Goal: Task Accomplishment & Management: Manage account settings

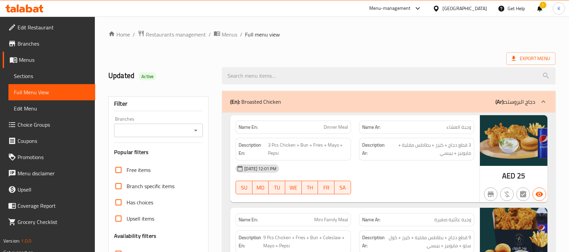
click at [456, 5] on div "[GEOGRAPHIC_DATA]" at bounding box center [465, 8] width 45 height 7
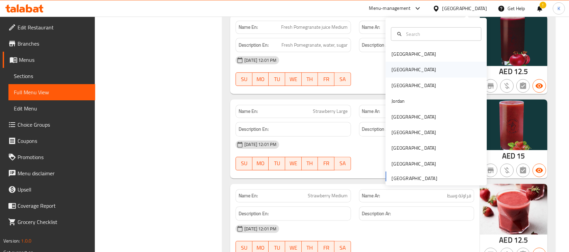
click at [409, 68] on div "Egypt" at bounding box center [436, 70] width 101 height 16
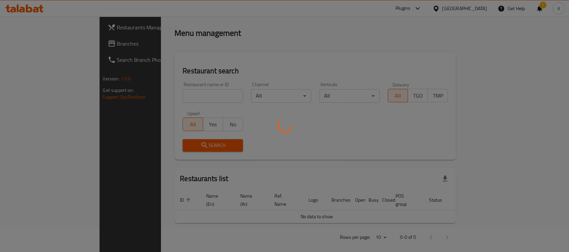
scroll to position [249, 0]
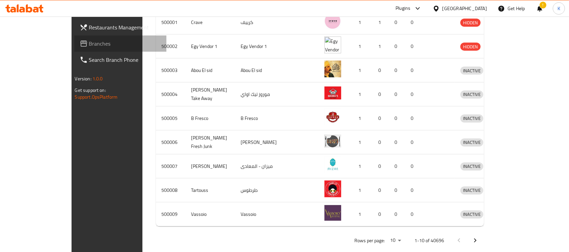
click at [89, 47] on span "Branches" at bounding box center [125, 44] width 72 height 8
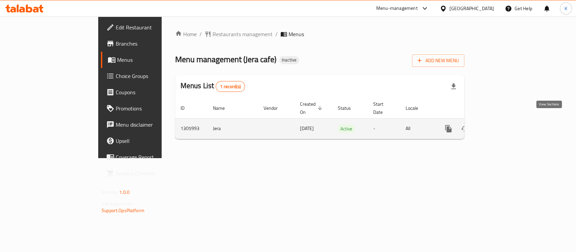
click at [501, 125] on icon "enhanced table" at bounding box center [497, 129] width 8 height 8
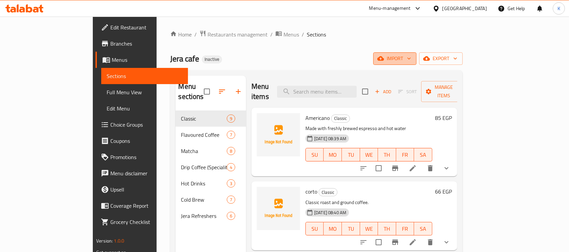
click at [411, 59] on span "import" at bounding box center [395, 58] width 32 height 8
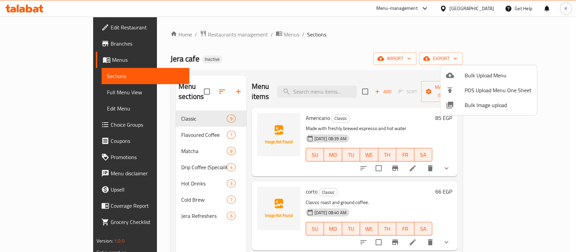
click at [482, 101] on span "Bulk Image upload" at bounding box center [498, 105] width 67 height 8
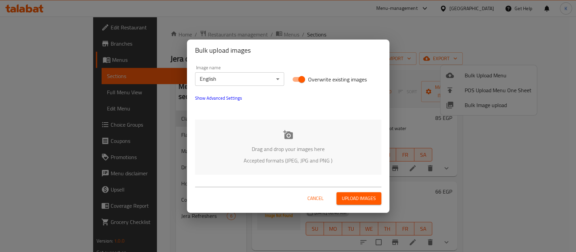
click at [294, 142] on div "Drag and drop your images here Accepted formats (JPEG, JPG and PNG )" at bounding box center [288, 147] width 186 height 55
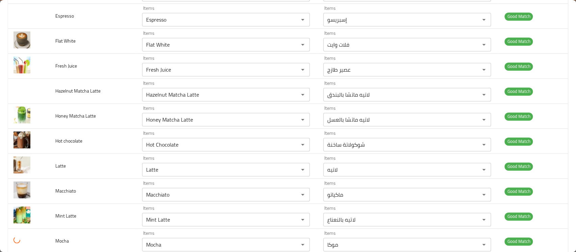
scroll to position [877, 0]
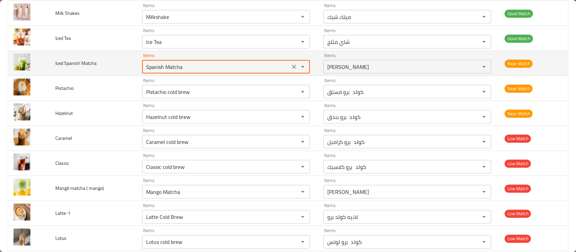
drag, startPoint x: 181, startPoint y: 65, endPoint x: 106, endPoint y: 54, distance: 75.7
click at [106, 54] on tr "Iced Spanish Matcha Items Spanish Matcha Items Items ماتشا اسباني Items Near Ma…" at bounding box center [288, 63] width 560 height 25
type Matcha "i"
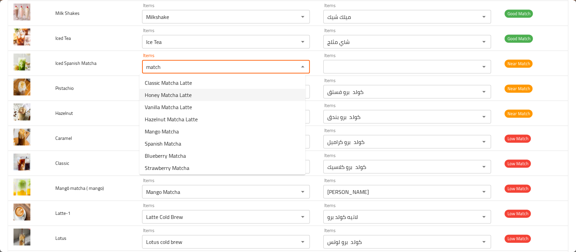
scroll to position [2, 0]
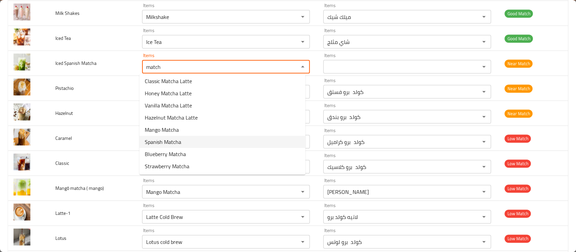
click at [174, 136] on Matcha-option-5 "Spanish Matcha" at bounding box center [222, 142] width 166 height 12
type Matcha "Spanish Matcha"
type Matcha-ar "ماتشا اسباني"
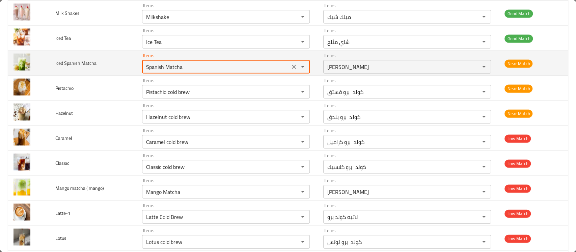
drag, startPoint x: 186, startPoint y: 63, endPoint x: 108, endPoint y: 57, distance: 78.6
click at [108, 57] on tr "Iced Spanish Matcha Items Spanish Matcha Items Items ماتشا اسباني Items Near Ma…" at bounding box center [288, 63] width 560 height 25
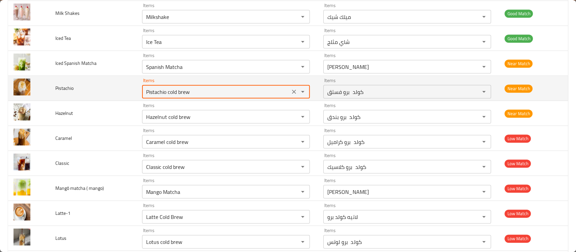
click at [165, 94] on input "Pistachio cold brew" at bounding box center [216, 91] width 144 height 9
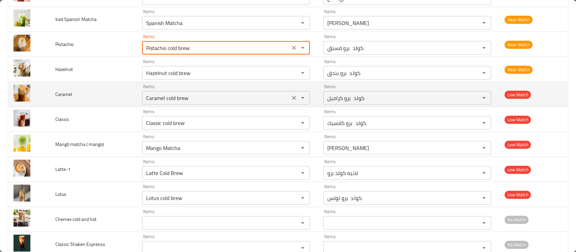
scroll to position [921, 0]
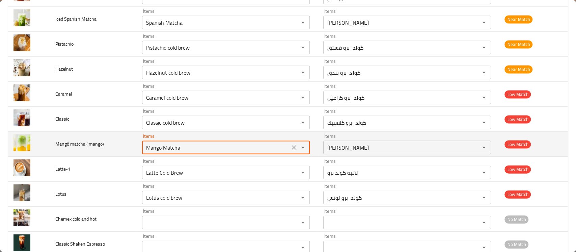
drag, startPoint x: 182, startPoint y: 145, endPoint x: 124, endPoint y: 141, distance: 57.5
click at [124, 141] on tr "Mangō matcha ( mango) Items Mango Matcha Items Items ماتشا مانجو Items Low Match" at bounding box center [288, 144] width 560 height 25
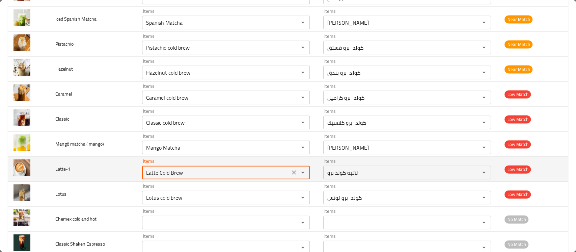
drag, startPoint x: 182, startPoint y: 172, endPoint x: 118, endPoint y: 169, distance: 63.5
click at [118, 169] on tr "Latte-1 Items Latte Cold Brew Items Items لاتيه كولد برو Items Low Match" at bounding box center [288, 169] width 560 height 25
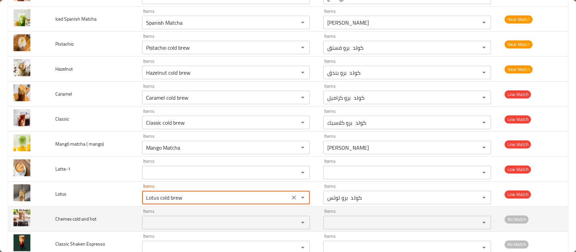
drag, startPoint x: 183, startPoint y: 196, endPoint x: 80, endPoint y: 205, distance: 103.4
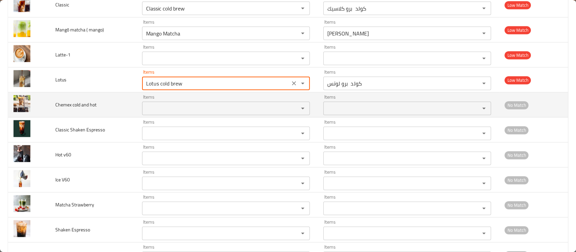
scroll to position [1088, 0]
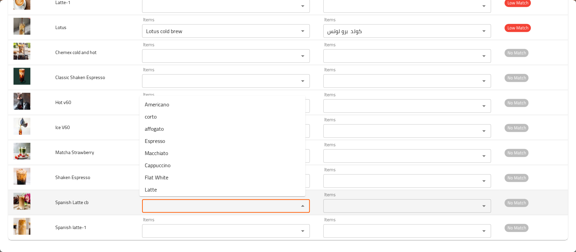
click at [166, 206] on cb "Items" at bounding box center [216, 205] width 144 height 9
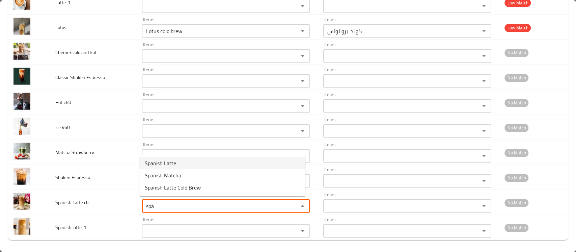
click at [174, 165] on span "Spanish Latte" at bounding box center [160, 163] width 31 height 8
type cb "Spanish Latte"
type cb-ar "لاتيه أسباني"
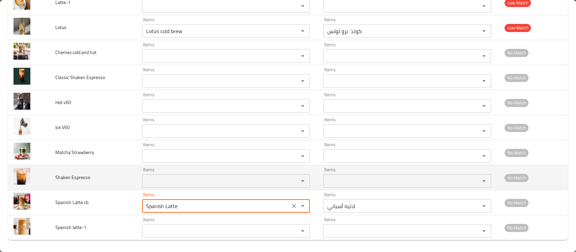
type cb "Spanish Latte"
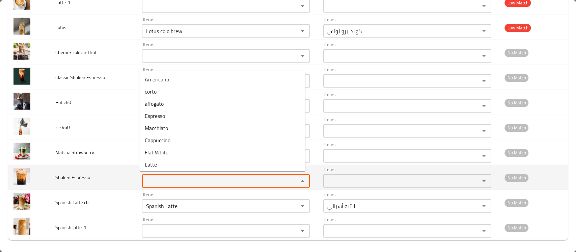
click at [164, 182] on Espresso "Items" at bounding box center [216, 180] width 144 height 9
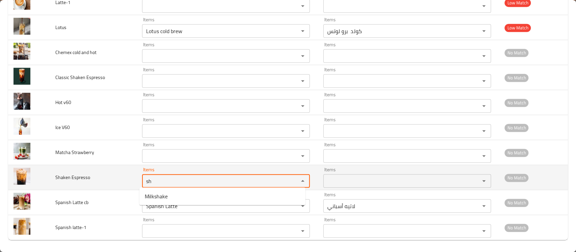
type Espresso "s"
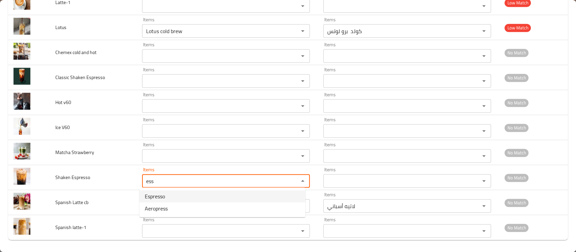
click at [155, 196] on span "Espresso" at bounding box center [155, 196] width 20 height 8
type Espresso "Espresso"
type Espresso-ar "إسبريسو"
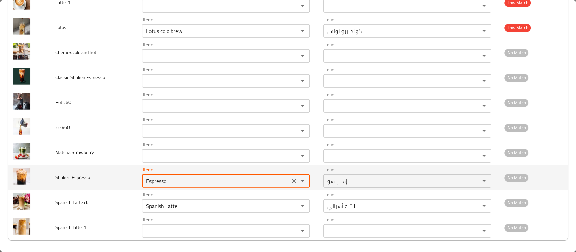
drag, startPoint x: 168, startPoint y: 179, endPoint x: 100, endPoint y: 176, distance: 68.3
click at [100, 176] on tr "Shaken Espresso Items Espresso Items Items إسبريسو Items No Match" at bounding box center [288, 177] width 560 height 25
type Espresso "Espresso"
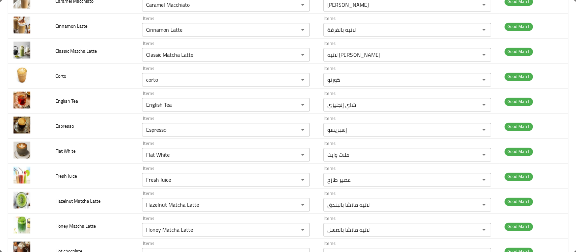
scroll to position [1038, 0]
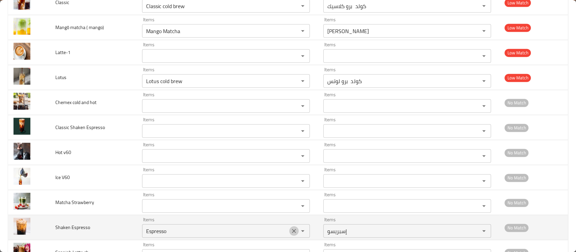
click at [291, 230] on icon "Clear" at bounding box center [294, 231] width 7 height 7
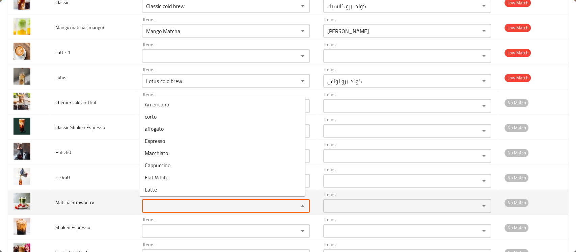
click at [169, 201] on Strawberry "Items" at bounding box center [216, 205] width 144 height 9
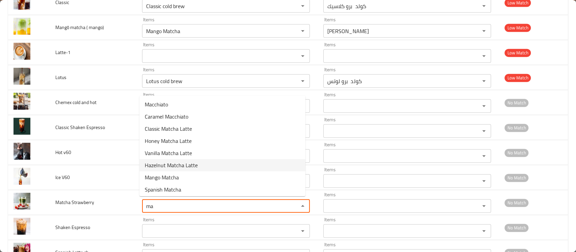
scroll to position [26, 0]
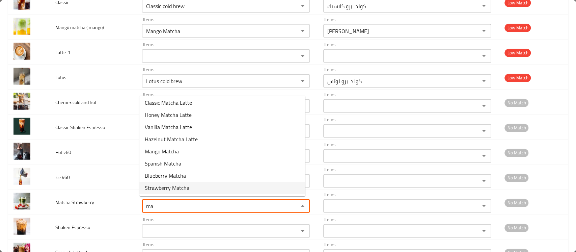
click at [168, 189] on span "Strawberry Matcha" at bounding box center [167, 188] width 45 height 8
type Strawberry "Strawberry Matcha"
type Strawberry-ar "ماتشا فراولة"
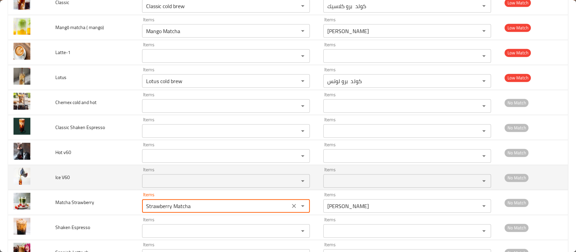
type Strawberry "Strawberry Matcha"
click at [157, 177] on V60 "Items" at bounding box center [216, 180] width 144 height 9
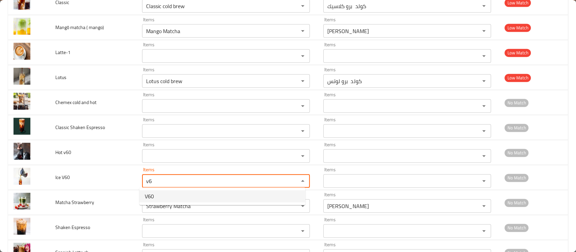
click at [153, 198] on span "V60" at bounding box center [149, 196] width 9 height 8
type V60 "V60"
type V60-ar "في 60"
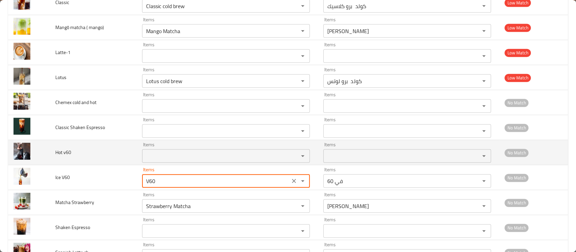
type V60 "V60"
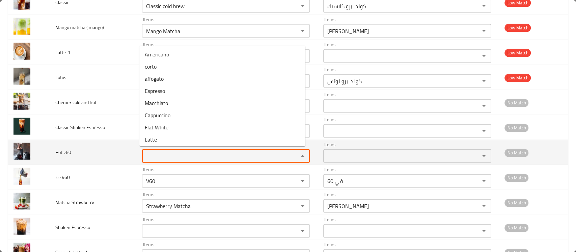
click at [159, 158] on v60 "Items" at bounding box center [216, 155] width 144 height 9
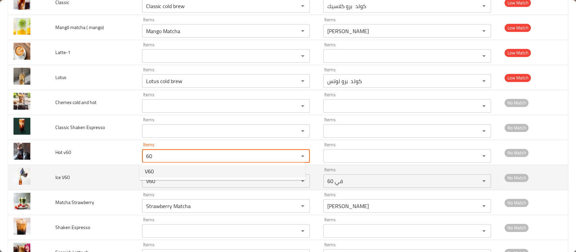
type v60 "60"
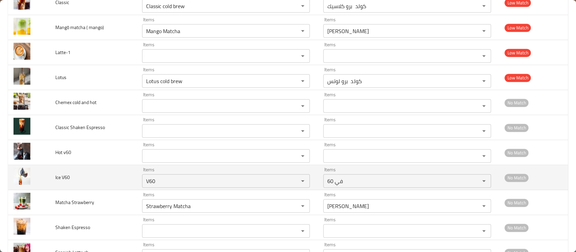
click at [101, 175] on td "Ice V60" at bounding box center [93, 177] width 87 height 25
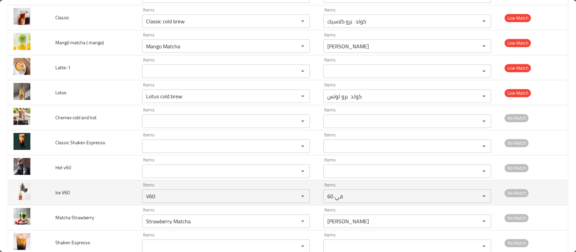
scroll to position [1021, 0]
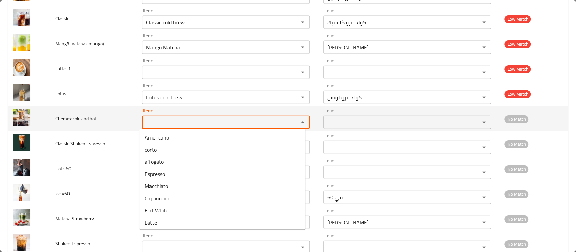
click at [160, 120] on hot "Items" at bounding box center [216, 122] width 144 height 9
type hot "v"
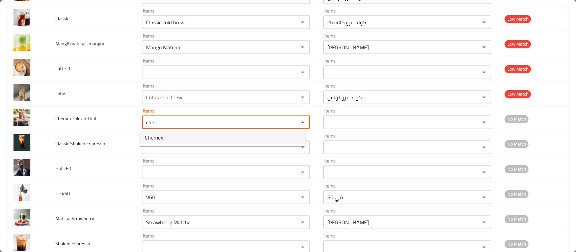
click at [150, 140] on span "Chemex" at bounding box center [154, 137] width 18 height 8
type hot "Chemex"
type hot-ar "شيمكس"
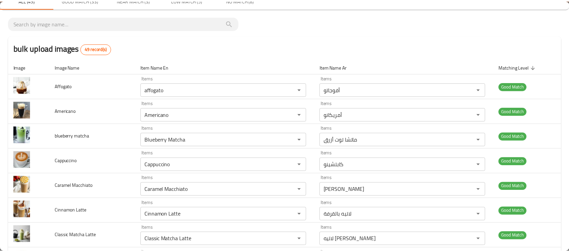
scroll to position [0, 0]
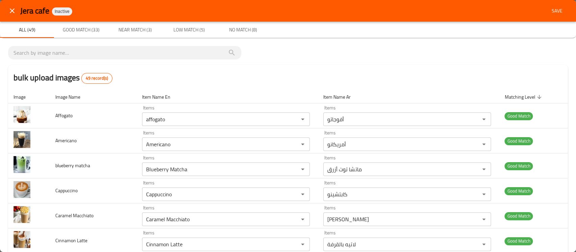
type hot "Chemex"
click at [550, 12] on span "Save" at bounding box center [557, 11] width 16 height 8
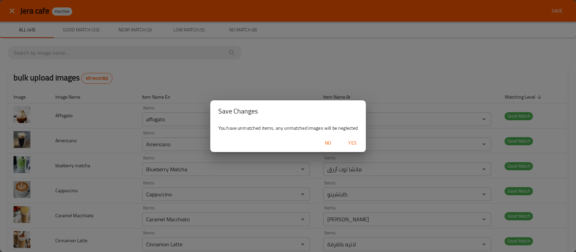
click at [355, 144] on span "Yes" at bounding box center [352, 143] width 16 height 8
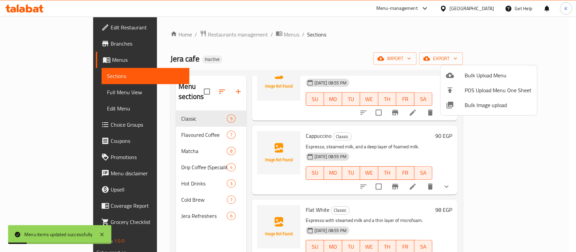
click at [45, 89] on div at bounding box center [288, 126] width 576 height 252
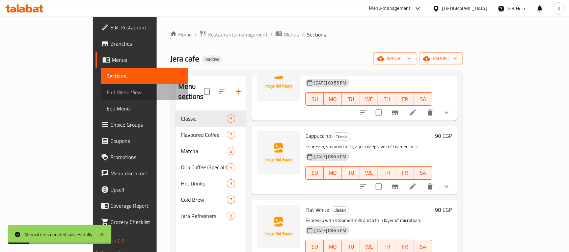
click at [107, 89] on span "Full Menu View" at bounding box center [145, 92] width 76 height 8
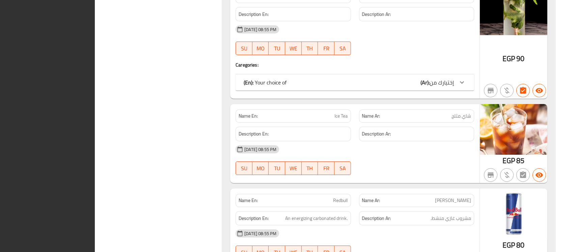
scroll to position [5071, 0]
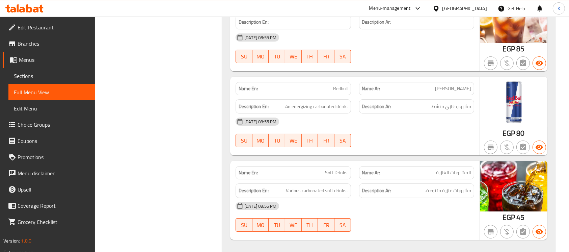
click at [476, 7] on div "Egypt" at bounding box center [465, 8] width 45 height 7
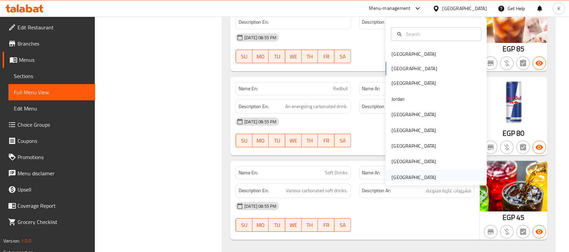
click at [431, 177] on div "[GEOGRAPHIC_DATA]" at bounding box center [413, 178] width 55 height 16
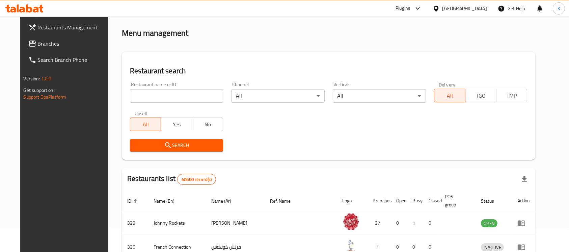
scroll to position [249, 0]
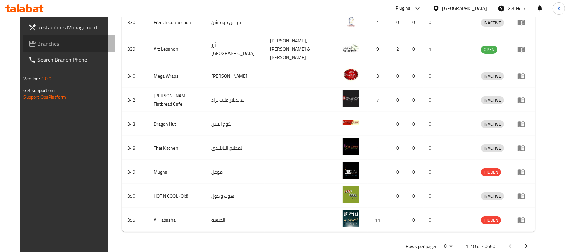
click at [38, 40] on span "Branches" at bounding box center [74, 44] width 72 height 8
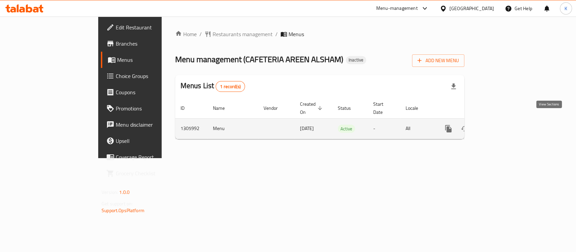
click at [505, 126] on link "enhanced table" at bounding box center [497, 129] width 16 height 16
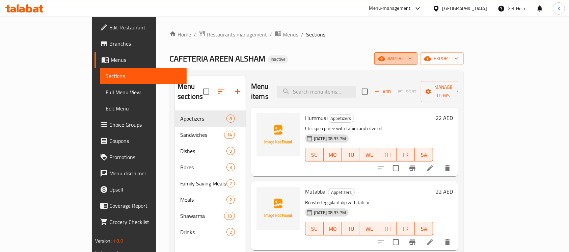
click at [412, 59] on span "import" at bounding box center [396, 58] width 32 height 8
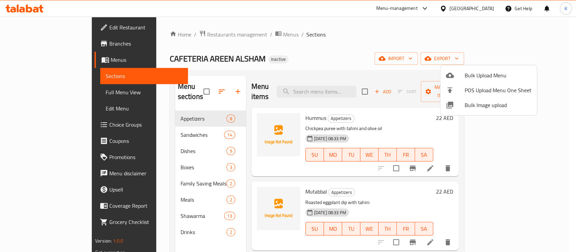
click at [341, 41] on div at bounding box center [288, 126] width 576 height 252
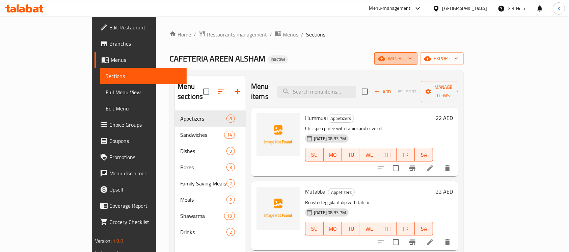
click at [414, 58] on icon "button" at bounding box center [410, 58] width 7 height 7
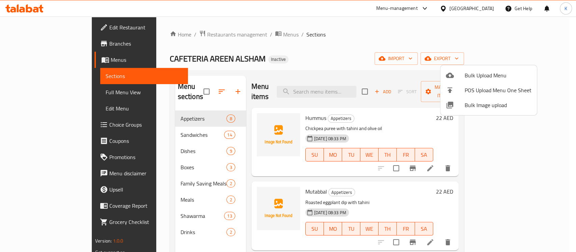
click at [487, 102] on span "Bulk Image upload" at bounding box center [498, 105] width 67 height 8
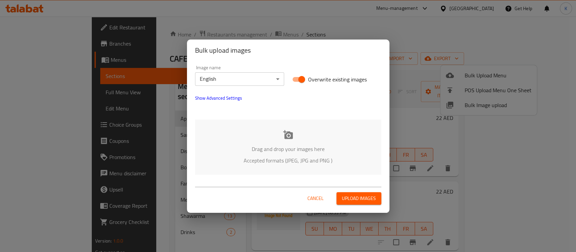
click at [283, 140] on div "Drag and drop your images here Accepted formats (JPEG, JPG and PNG )" at bounding box center [288, 147] width 186 height 55
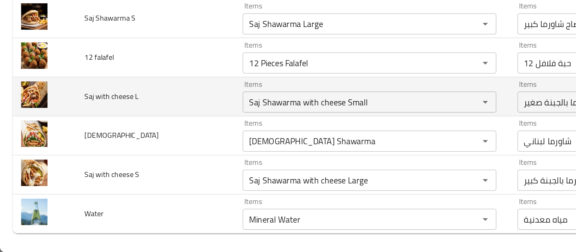
click at [138, 140] on td "Saj with cheese L" at bounding box center [99, 152] width 101 height 25
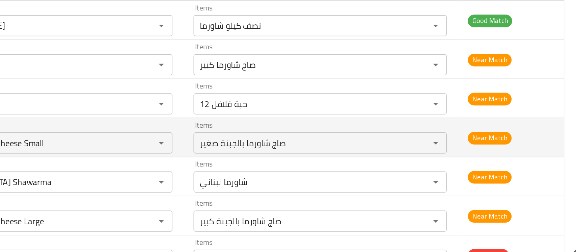
scroll to position [1158, 0]
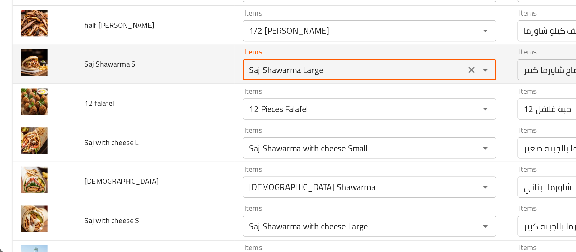
click at [197, 134] on S "Saj Shawarma Large" at bounding box center [226, 135] width 138 height 9
click at [201, 134] on S "Saj Shawarma Large" at bounding box center [226, 135] width 138 height 9
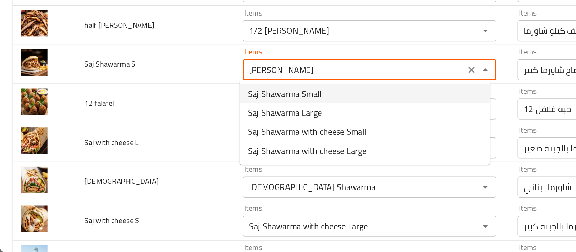
click at [195, 149] on span "Saj Shawarma Small" at bounding box center [182, 151] width 47 height 8
type S "Saj Shawarma Small"
type S-ar "صاج شاورما صغير"
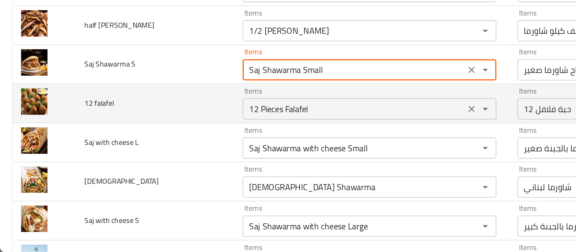
scroll to position [1188, 0]
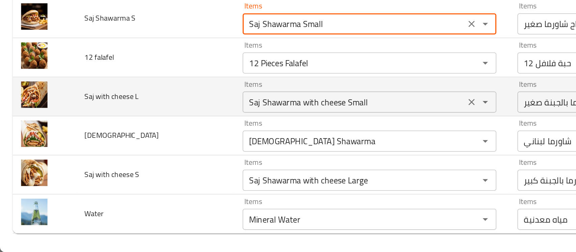
type S "Saj Shawarma Small"
click at [182, 151] on L "Saj Shawarma with cheese Small" at bounding box center [226, 155] width 138 height 9
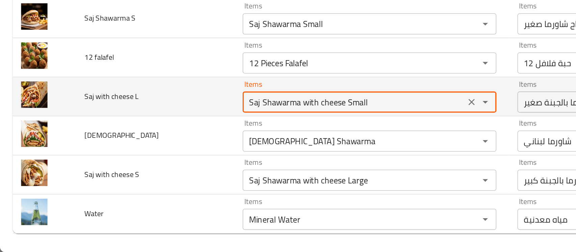
click at [182, 151] on L "Saj Shawarma with cheese Small" at bounding box center [226, 155] width 138 height 9
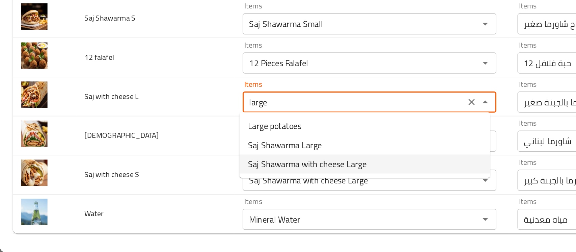
click at [189, 195] on span "Saj Shawarma with cheese Large" at bounding box center [197, 195] width 76 height 8
type L "Saj Shawarma with cheese Large"
type L-ar "صاج شاورما بالجبنة كبير"
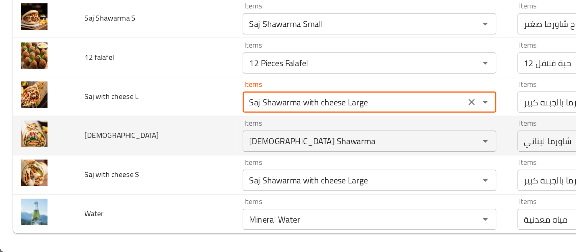
type L "Saj Shawarma with cheese Large"
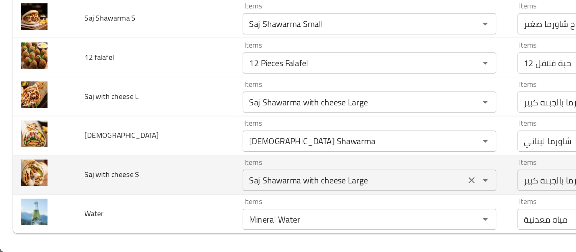
click at [225, 203] on S "Saj Shawarma with cheese Large" at bounding box center [226, 205] width 138 height 9
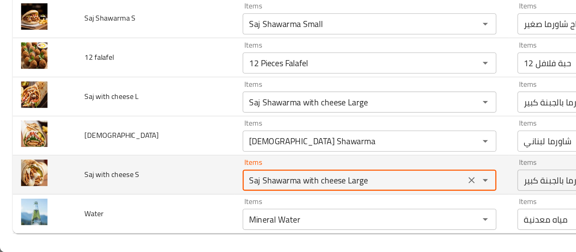
click at [225, 203] on S "Saj Shawarma with cheese Large" at bounding box center [226, 205] width 138 height 9
click at [229, 204] on S "Saj Shawarma with cheese Large" at bounding box center [226, 205] width 138 height 9
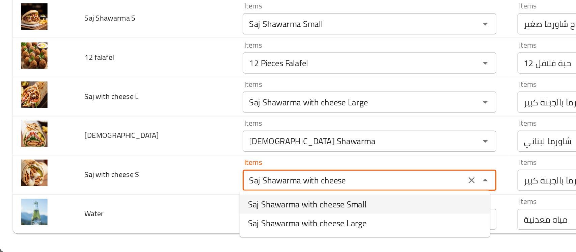
click at [230, 219] on span "Saj Shawarma with cheese Small" at bounding box center [197, 221] width 76 height 8
type S "Saj Shawarma with cheese Small"
type S-ar "صاج شاورما بالجبنة صغير"
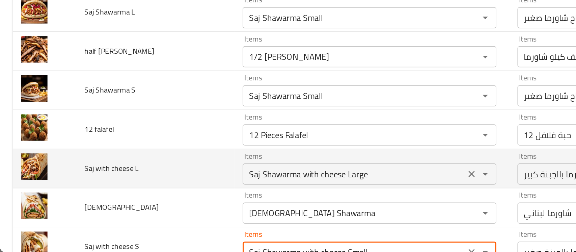
scroll to position [1141, 0]
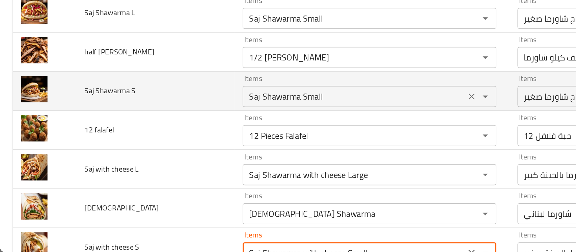
type S "Saj Shawarma with cheese Small"
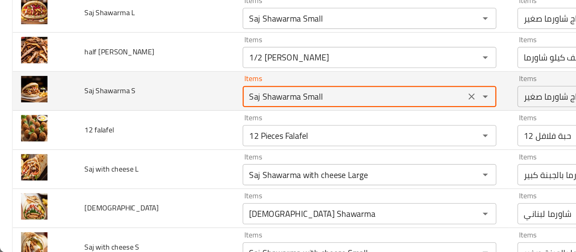
drag, startPoint x: 209, startPoint y: 149, endPoint x: 148, endPoint y: 145, distance: 61.0
click at [150, 145] on td "Items Saj Shawarma Small Items" at bounding box center [238, 148] width 176 height 25
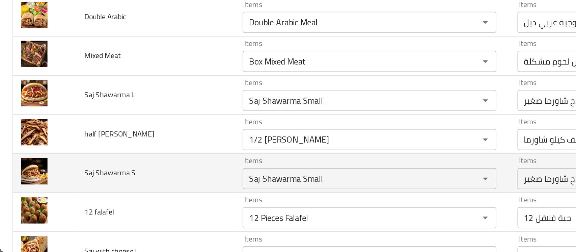
scroll to position [1087, 0]
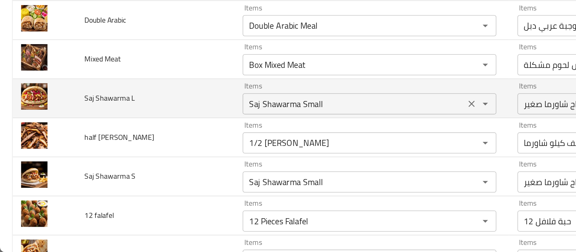
click at [197, 156] on L "Saj Shawarma Small" at bounding box center [226, 156] width 138 height 9
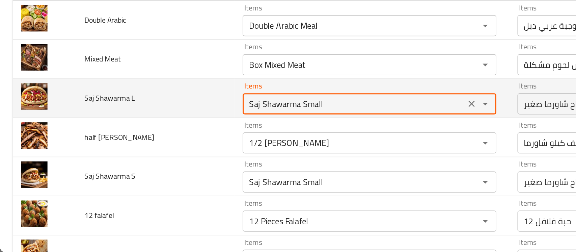
click at [197, 156] on L "Saj Shawarma Small" at bounding box center [226, 156] width 138 height 9
click at [202, 156] on L "Saj Shawarma Small" at bounding box center [226, 156] width 138 height 9
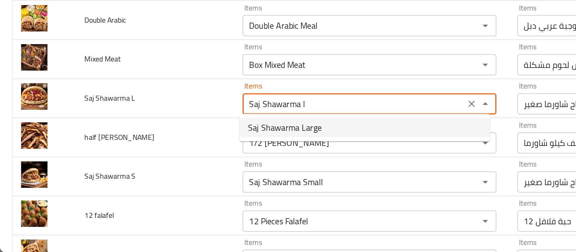
click at [189, 171] on span "Saj Shawarma Large" at bounding box center [182, 172] width 47 height 8
type L "Saj Shawarma Large"
type L-ar "صاج شاورما كبير"
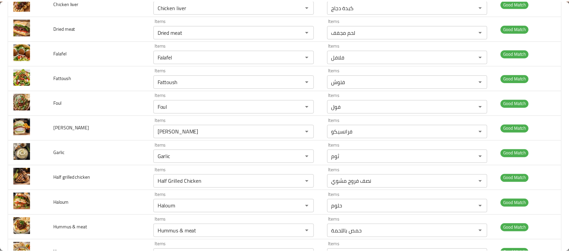
scroll to position [0, 0]
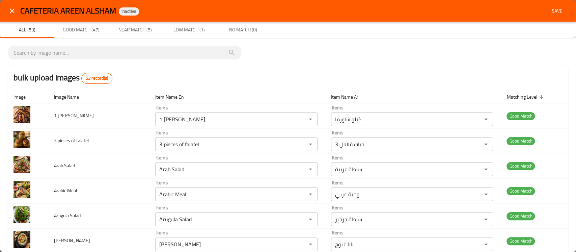
type L "Saj Shawarma Large"
click at [551, 10] on span "Save" at bounding box center [557, 11] width 16 height 8
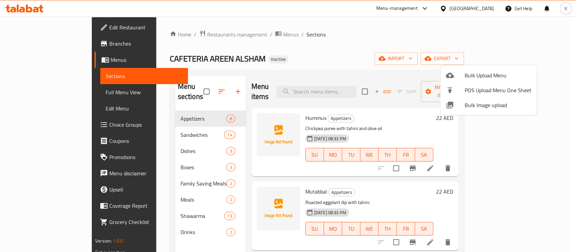
click at [32, 91] on div at bounding box center [288, 126] width 576 height 252
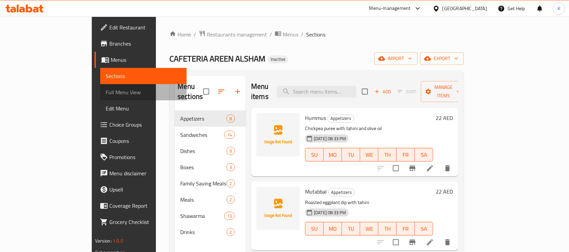
click at [106, 91] on span "Full Menu View" at bounding box center [144, 92] width 76 height 8
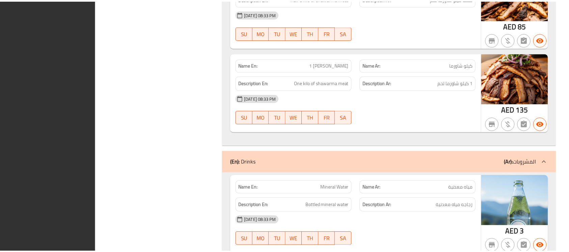
scroll to position [4690, 0]
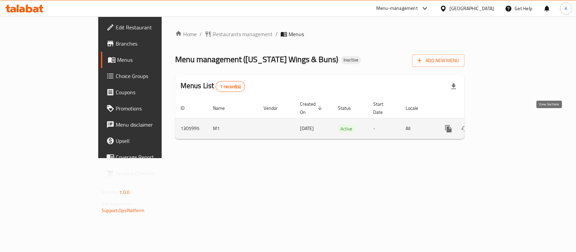
click at [501, 125] on icon "enhanced table" at bounding box center [497, 129] width 8 height 8
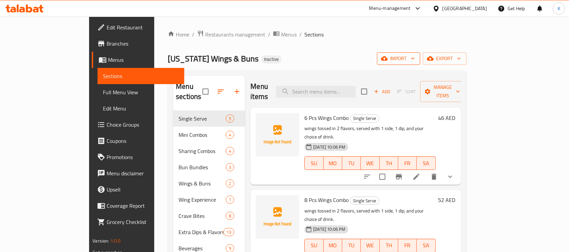
click at [415, 60] on span "import" at bounding box center [399, 58] width 32 height 8
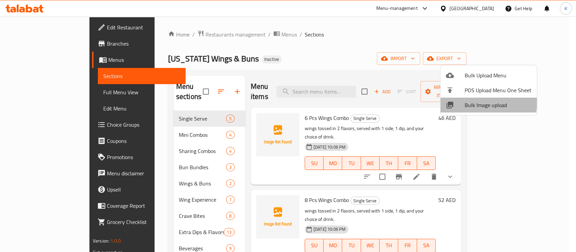
click at [471, 103] on span "Bulk Image upload" at bounding box center [498, 105] width 67 height 8
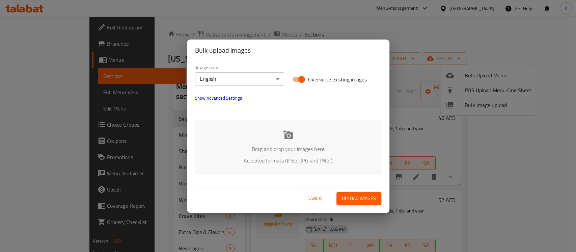
click at [287, 126] on div "Drag and drop your images here Accepted formats (JPEG, JPG and PNG )" at bounding box center [288, 147] width 186 height 55
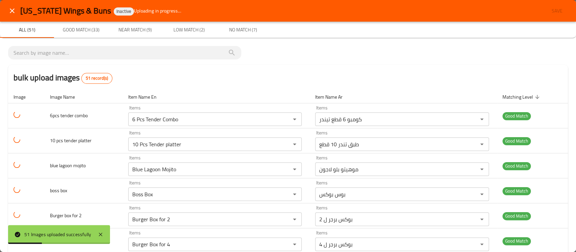
click at [401, 72] on div "bulk upload images 51 record(s)" at bounding box center [288, 78] width 560 height 26
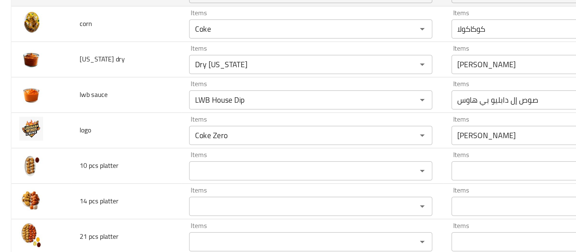
scroll to position [1071, 0]
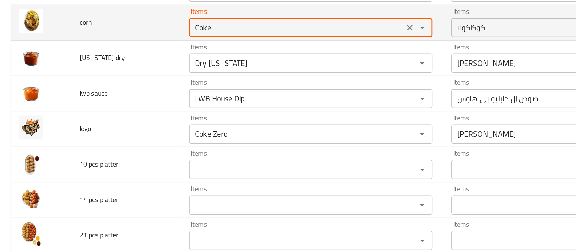
drag, startPoint x: 151, startPoint y: 48, endPoint x: 142, endPoint y: 49, distance: 8.8
click at [142, 49] on input "Coke" at bounding box center [209, 47] width 148 height 9
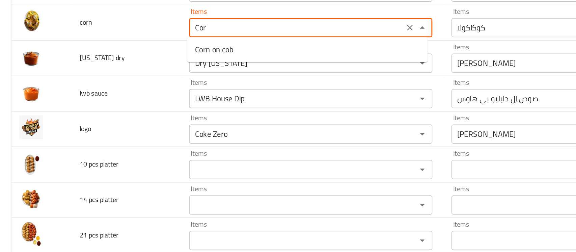
scroll to position [0, 0]
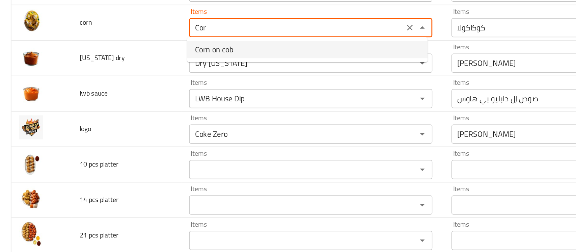
click at [153, 67] on span "Corn on cob" at bounding box center [150, 63] width 27 height 8
type input "Corn on cob"
type input "ذرة على الكوز"
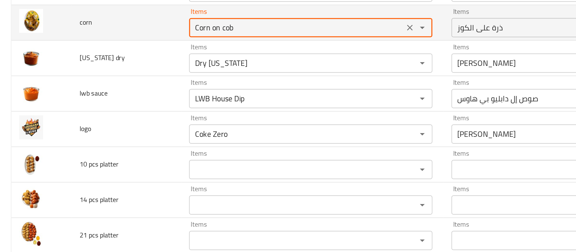
drag, startPoint x: 166, startPoint y: 48, endPoint x: 125, endPoint y: 51, distance: 42.0
click at [125, 51] on tr "corn Items Corn on cob Items Items ذرة على الكوز Items Near Match" at bounding box center [288, 44] width 560 height 25
type input "Corn on cob"
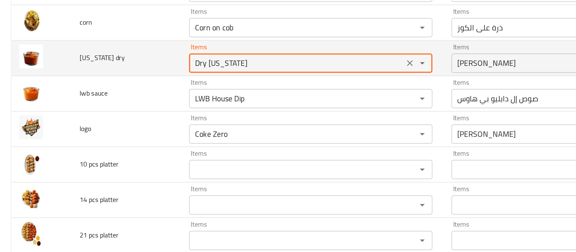
drag, startPoint x: 171, startPoint y: 71, endPoint x: 109, endPoint y: 77, distance: 62.1
click at [109, 77] on tr "louisiana dry Items Dry Louisiana Items Items دراي لويزيانا Items Near Match" at bounding box center [288, 69] width 560 height 25
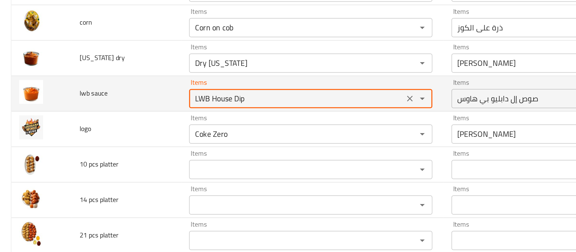
drag, startPoint x: 172, startPoint y: 96, endPoint x: 94, endPoint y: 103, distance: 77.9
click at [94, 103] on tr "lwb sauce Items LWB House Dip Items Items صوص إل دابليو بي هاوس Items Low Match" at bounding box center [288, 94] width 560 height 25
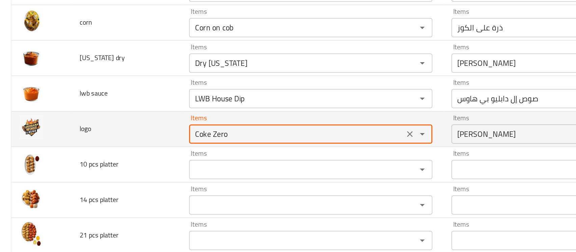
click at [160, 123] on input "Coke Zero" at bounding box center [209, 122] width 148 height 9
click at [287, 122] on icon "Clear" at bounding box center [289, 123] width 4 height 4
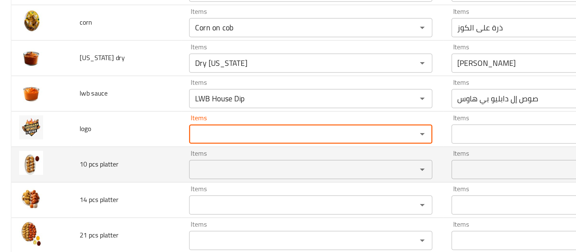
click at [185, 146] on platter "Items" at bounding box center [209, 147] width 148 height 9
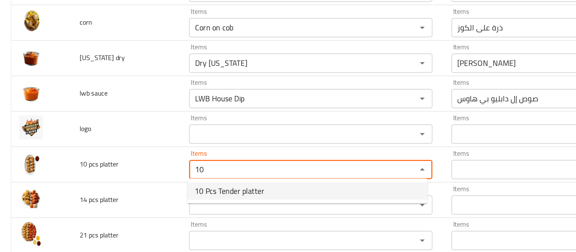
click at [170, 167] on span "10 Pcs Tender platter" at bounding box center [161, 163] width 49 height 8
type platter "10 Pcs Tender platter"
type platter-ar "طبق تندر 10 قطع"
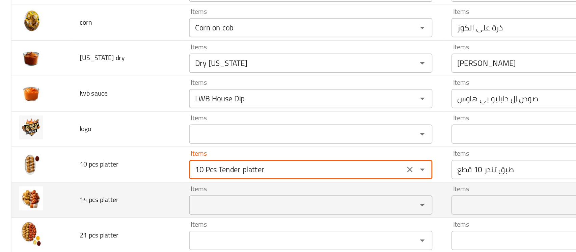
type platter "10 Pcs Tender platter"
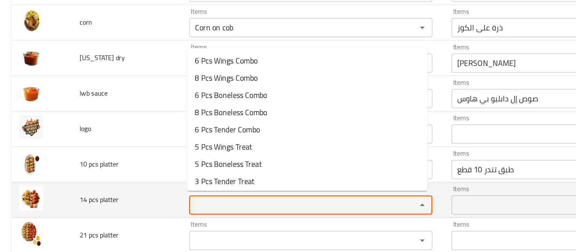
click at [166, 171] on platter "Items" at bounding box center [209, 172] width 148 height 9
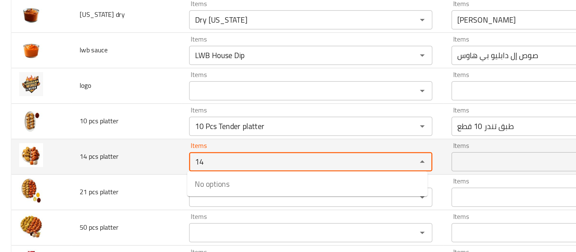
scroll to position [1106, 0]
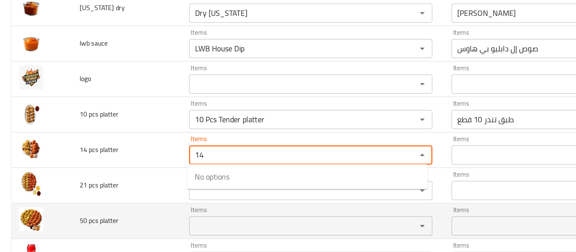
type platter "14"
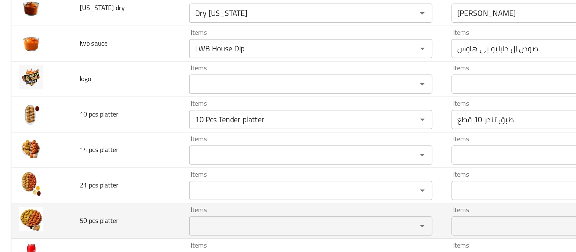
click at [162, 172] on td "Items Items" at bounding box center [220, 184] width 185 height 25
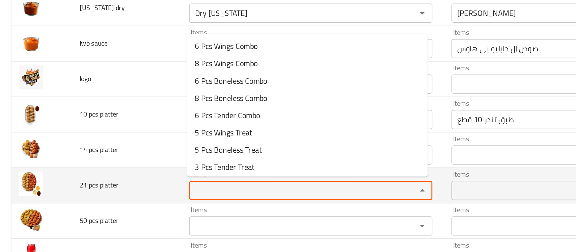
click at [157, 159] on platter "Items" at bounding box center [209, 162] width 148 height 9
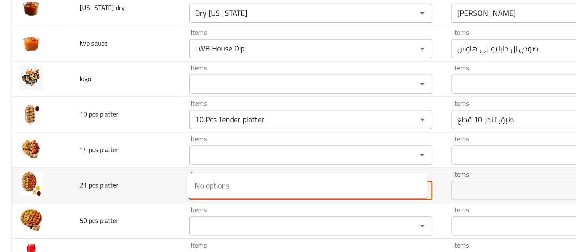
scroll to position [1138, 0]
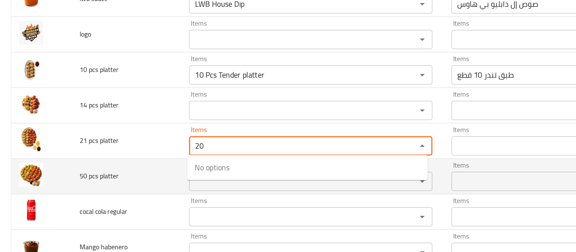
type platter "20"
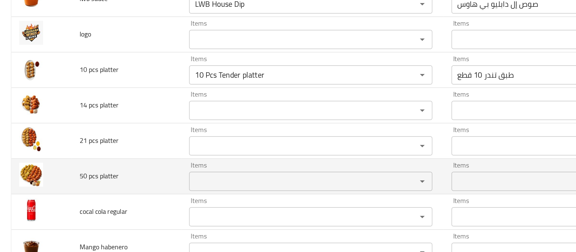
click at [133, 162] on td "Items Items" at bounding box center [220, 152] width 185 height 25
click at [141, 154] on platter "Items" at bounding box center [209, 155] width 148 height 9
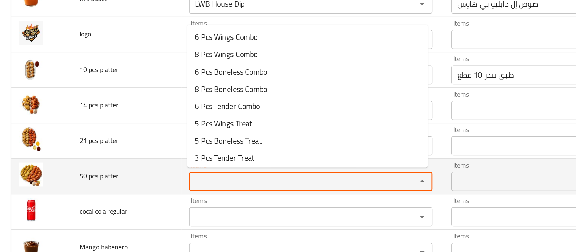
type platter "2"
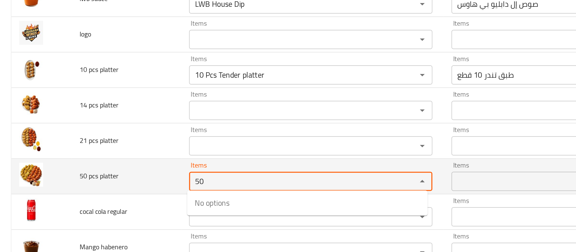
type platter "5"
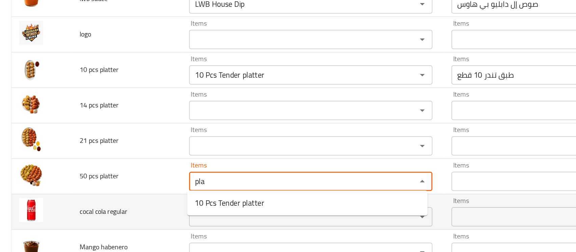
type platter "pla"
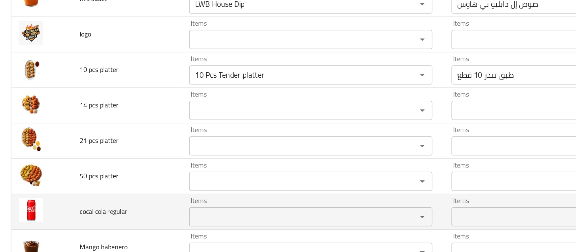
click at [98, 182] on td "cocal cola regular" at bounding box center [89, 177] width 77 height 25
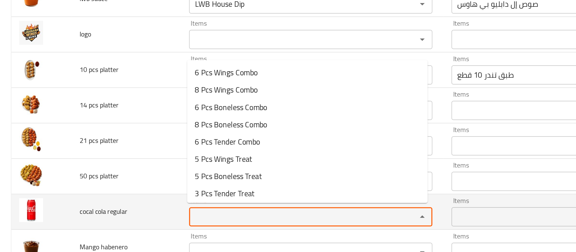
click at [145, 178] on regular "Items" at bounding box center [209, 180] width 148 height 9
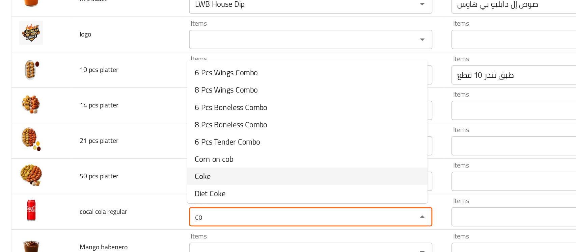
scroll to position [14, 0]
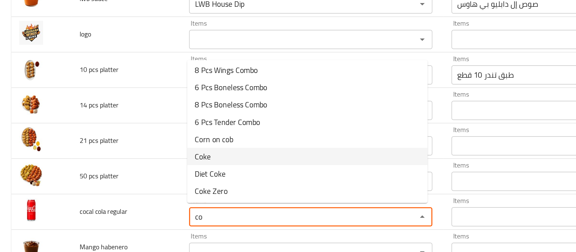
click at [159, 140] on regular-option-6 "Coke" at bounding box center [217, 138] width 170 height 12
type regular "Coke"
type regular-ar "كوكاكولا"
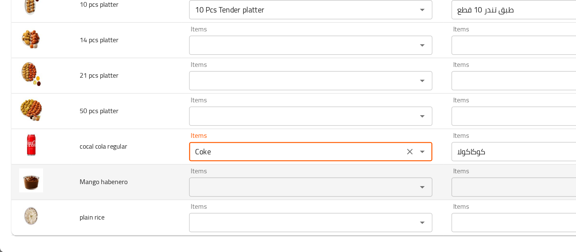
type regular "Coke"
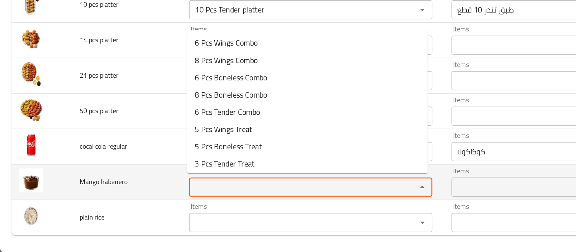
click at [149, 204] on habenero "Items" at bounding box center [209, 205] width 148 height 9
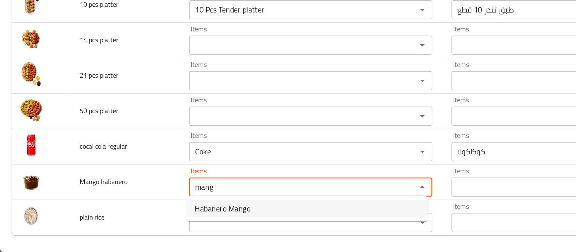
click at [148, 222] on span "Habanero Mango" at bounding box center [156, 221] width 39 height 8
type habenero "Habanero Mango"
type habenero-ar "مانجو هابانيرو"
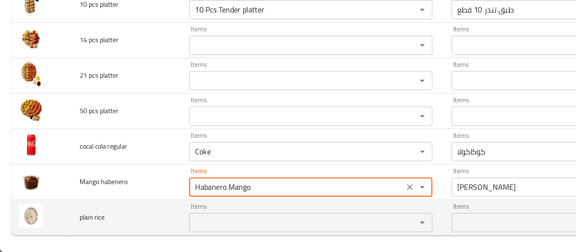
type habenero "Habanero Mango"
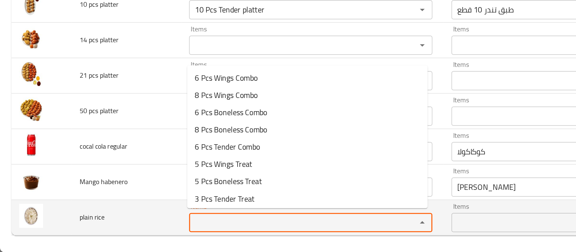
click at [149, 228] on rice "Items" at bounding box center [209, 230] width 148 height 9
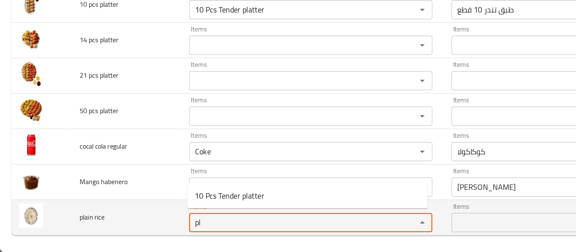
type rice "p"
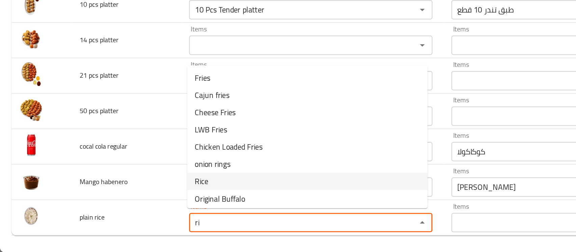
click at [143, 201] on span "Rice" at bounding box center [141, 202] width 9 height 8
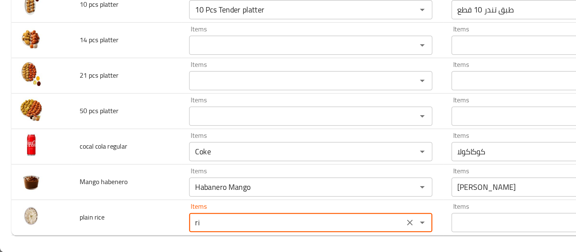
type rice "Rice"
type rice-ar "أرز"
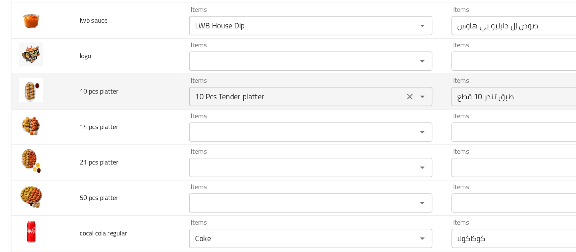
scroll to position [1138, 0]
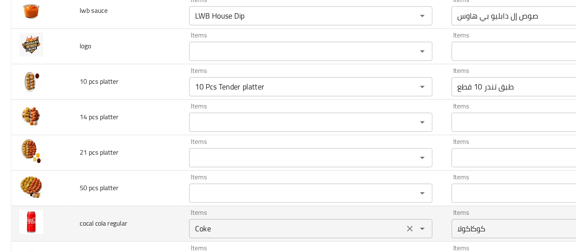
type rice "Rice"
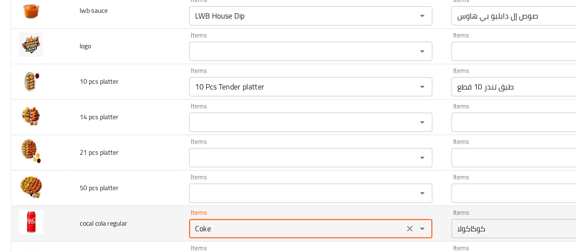
drag, startPoint x: 153, startPoint y: 178, endPoint x: 96, endPoint y: 177, distance: 57.1
click at [96, 177] on tr "cocal cola regular Items Coke Items Items كوكاكولا Items No Match" at bounding box center [288, 177] width 560 height 25
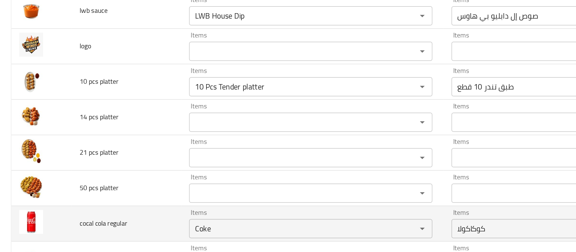
click at [96, 177] on td "cocal cola regular" at bounding box center [89, 177] width 77 height 25
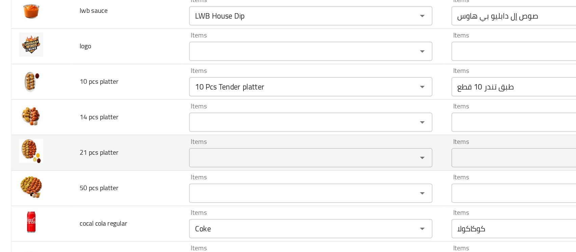
click at [94, 124] on td "21 pcs platter" at bounding box center [89, 127] width 77 height 25
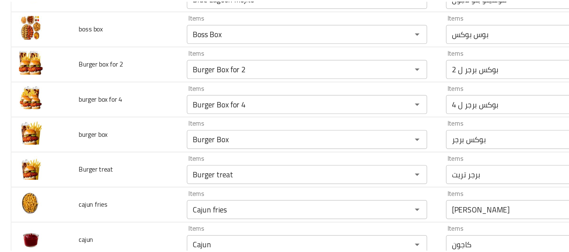
scroll to position [0, 0]
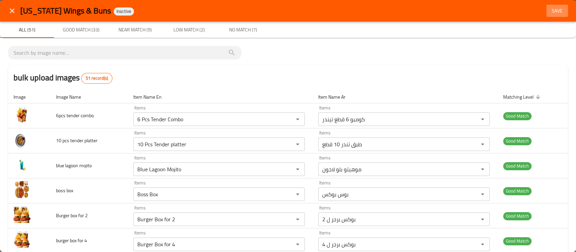
click at [549, 12] on span "Save" at bounding box center [557, 11] width 16 height 8
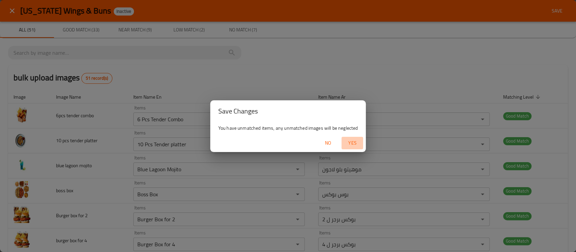
click at [356, 145] on span "Yes" at bounding box center [352, 143] width 16 height 8
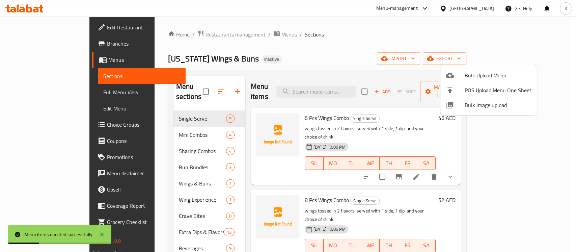
click at [59, 95] on div at bounding box center [288, 126] width 576 height 252
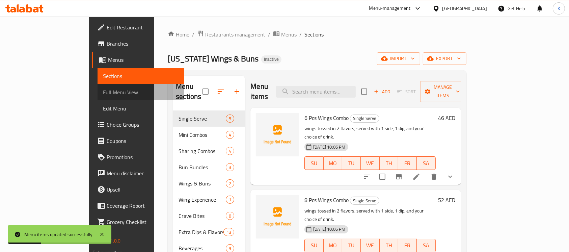
click at [103, 95] on span "Full Menu View" at bounding box center [141, 92] width 76 height 8
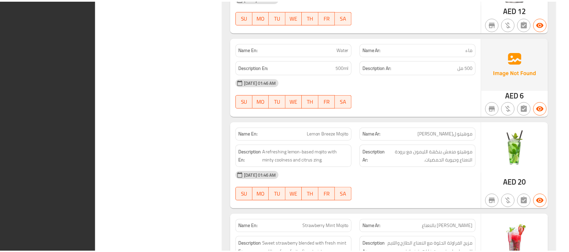
scroll to position [7310, 0]
